Goal: Navigation & Orientation: Find specific page/section

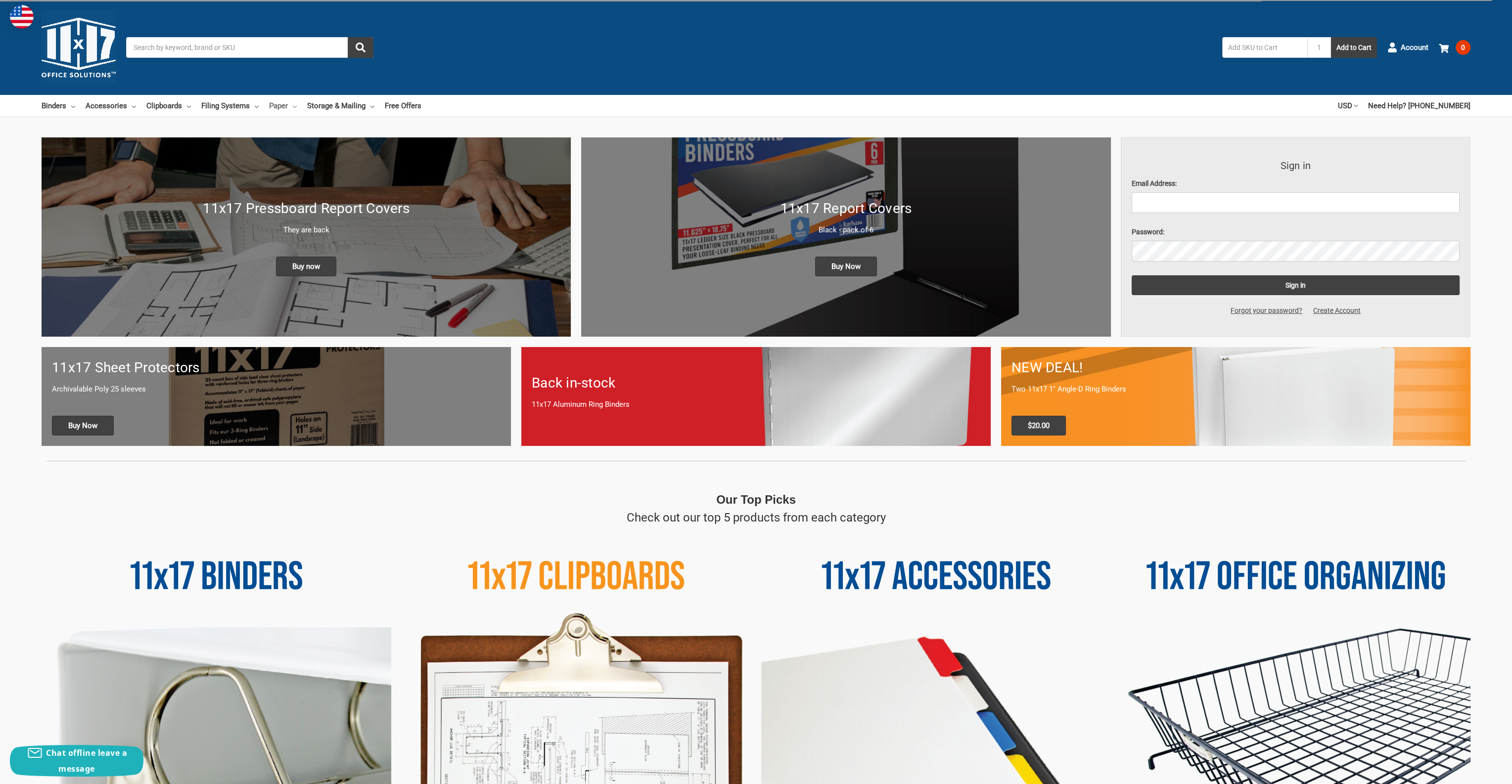
click at [284, 104] on link "Paper" at bounding box center [283, 105] width 28 height 22
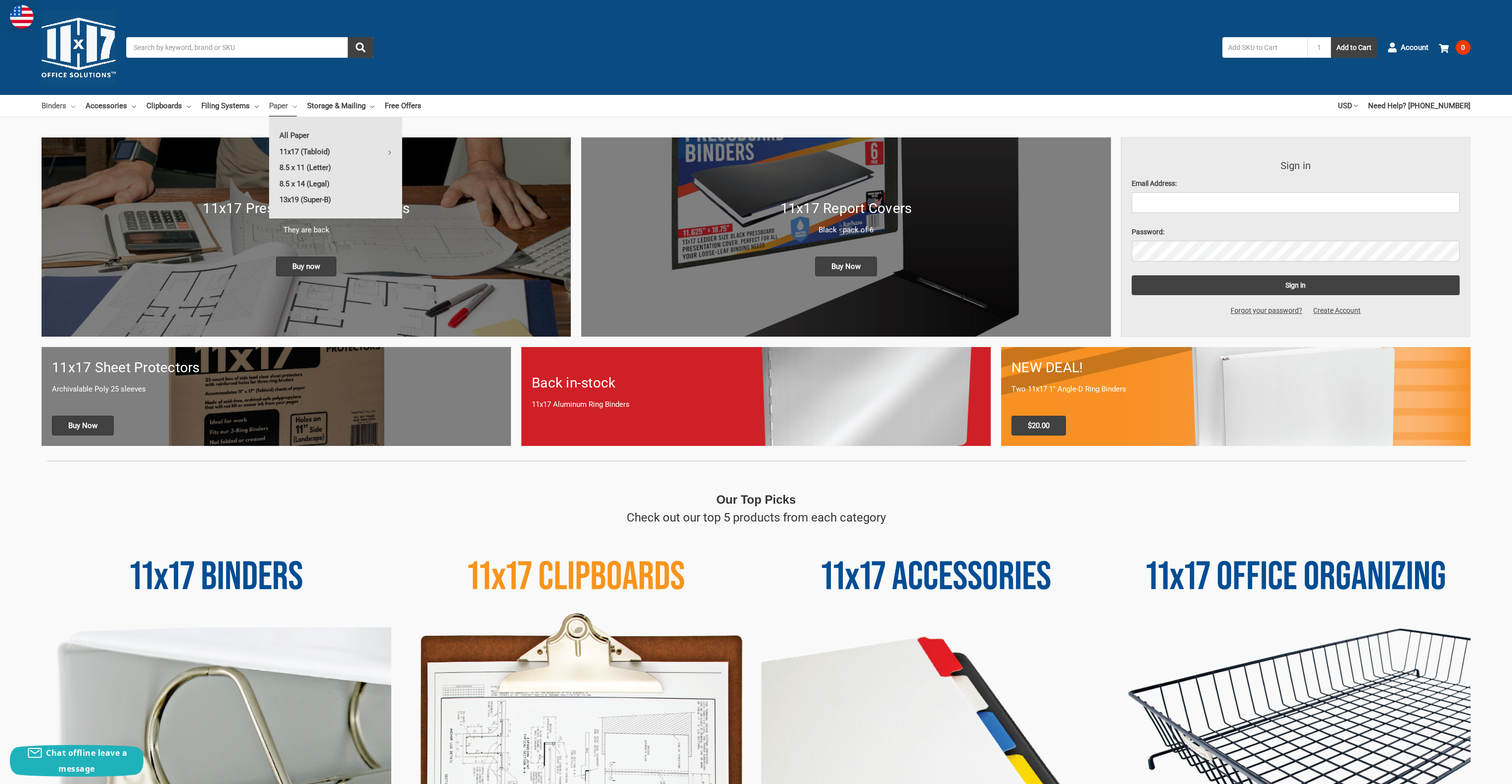
click at [68, 107] on link "Binders" at bounding box center [58, 105] width 33 height 22
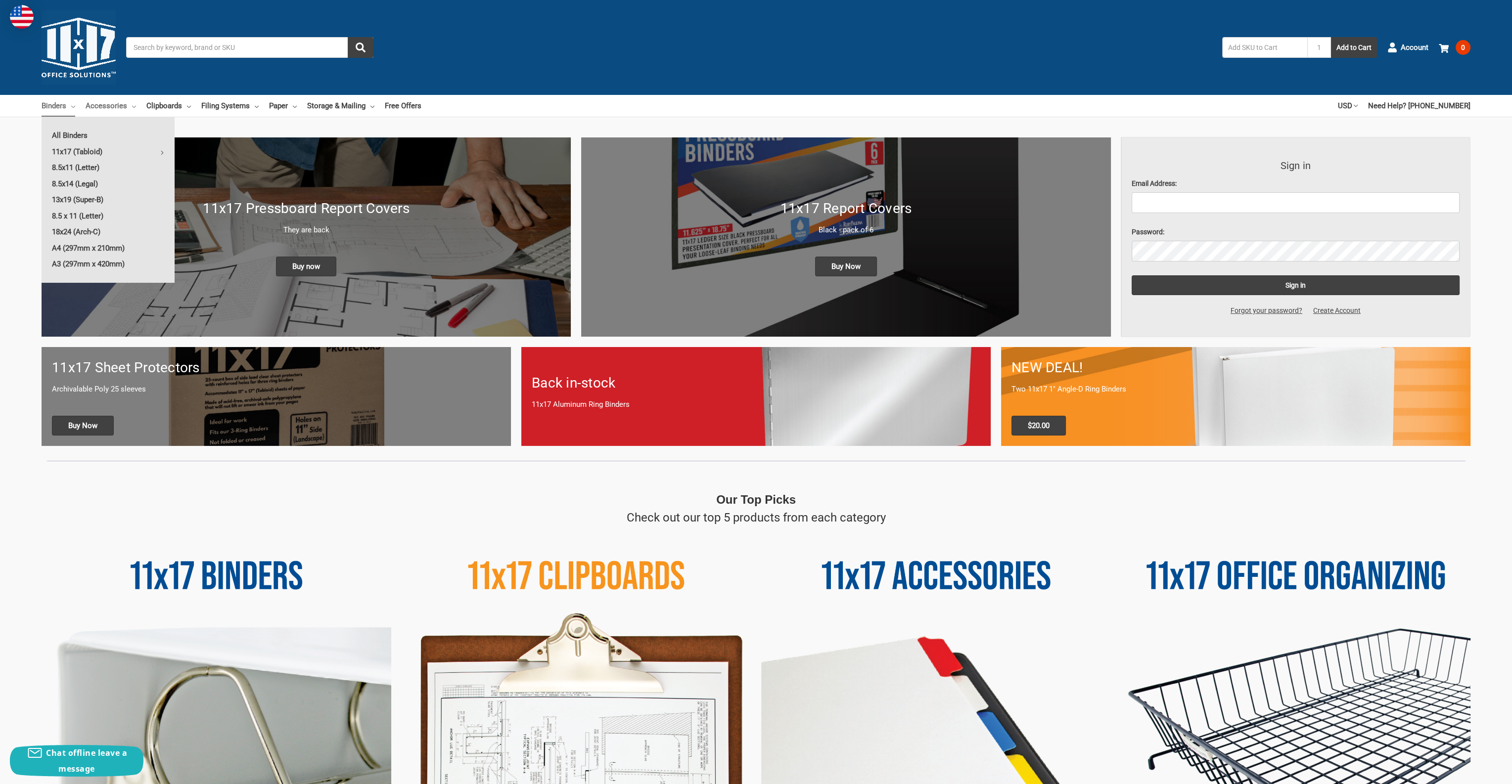
click at [100, 107] on link "Accessories" at bounding box center [110, 105] width 50 height 22
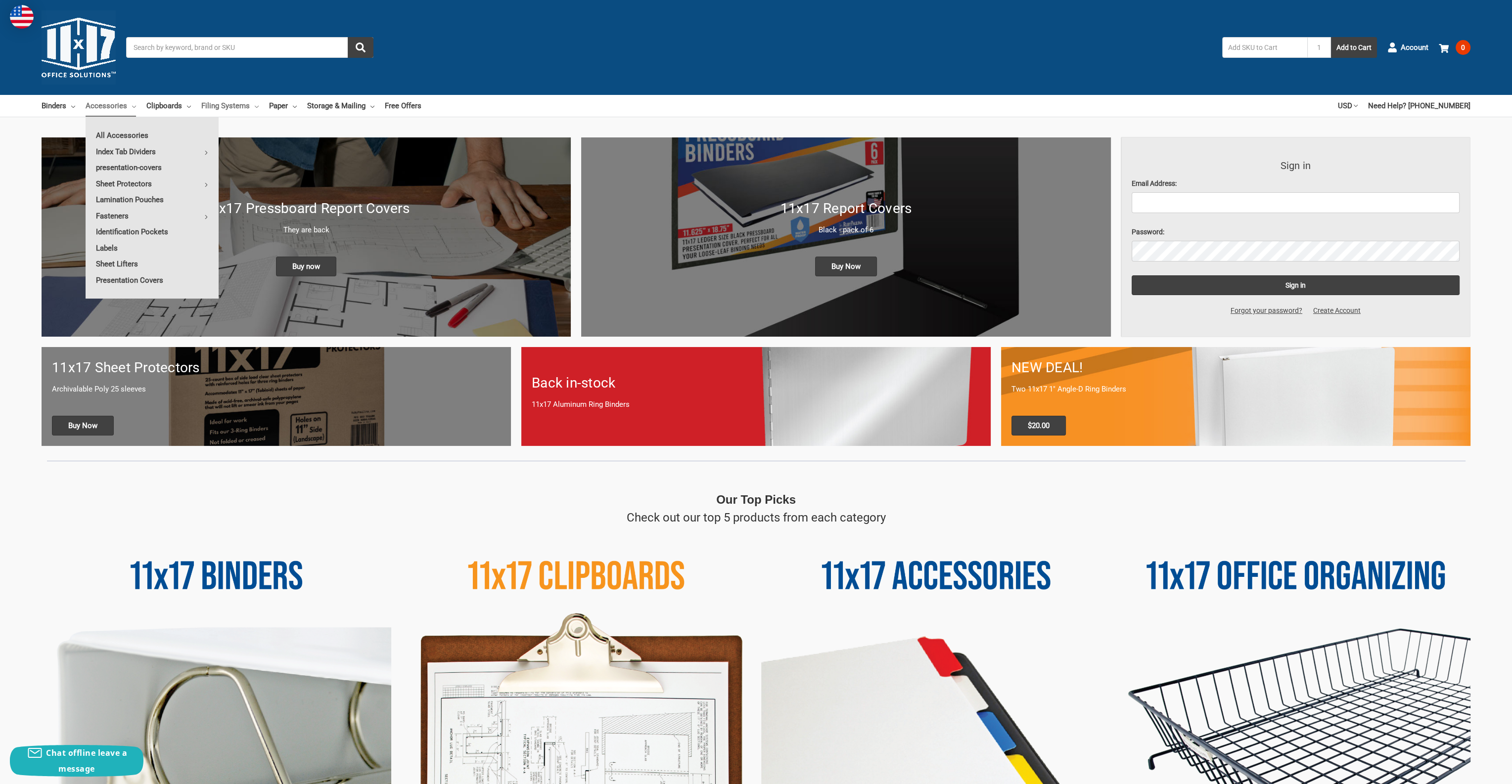
click at [254, 103] on link "Filing Systems" at bounding box center [230, 105] width 57 height 22
